Goal: Information Seeking & Learning: Learn about a topic

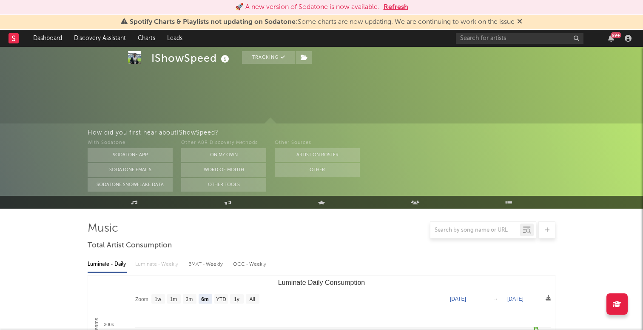
select select "6m"
select select "1w"
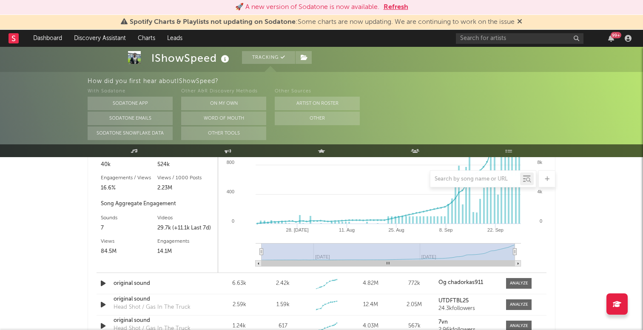
scroll to position [785, 0]
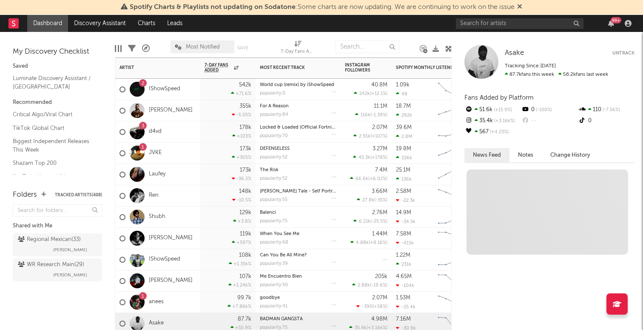
click at [189, 314] on div "Asake" at bounding box center [157, 323] width 85 height 21
click at [189, 305] on div "1 anees" at bounding box center [157, 301] width 85 height 21
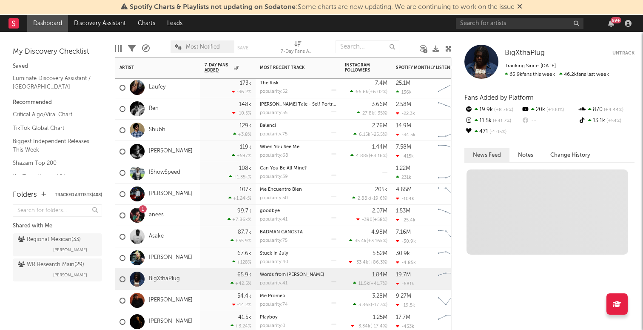
click at [192, 281] on div "BigXthaPlug" at bounding box center [157, 278] width 85 height 21
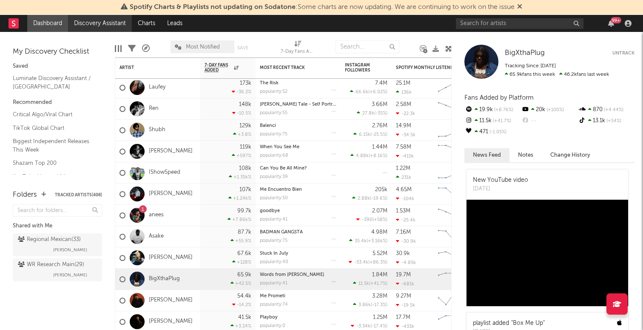
click at [108, 20] on link "Discovery Assistant" at bounding box center [100, 23] width 64 height 17
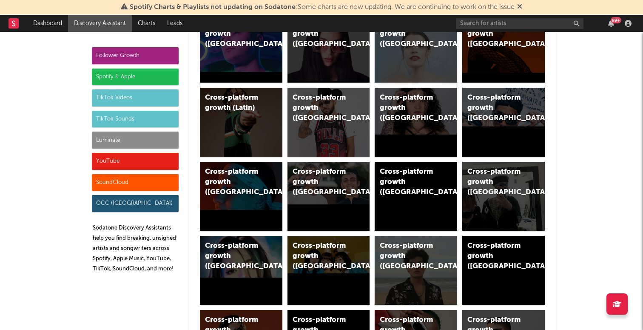
scroll to position [421, 0]
